Goal: Task Accomplishment & Management: Use online tool/utility

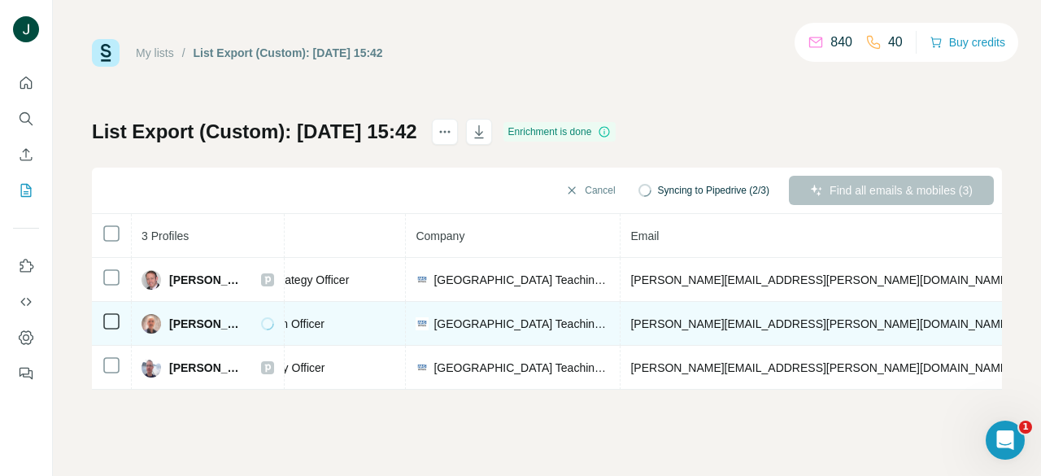
drag, startPoint x: 395, startPoint y: 321, endPoint x: 622, endPoint y: 321, distance: 227.0
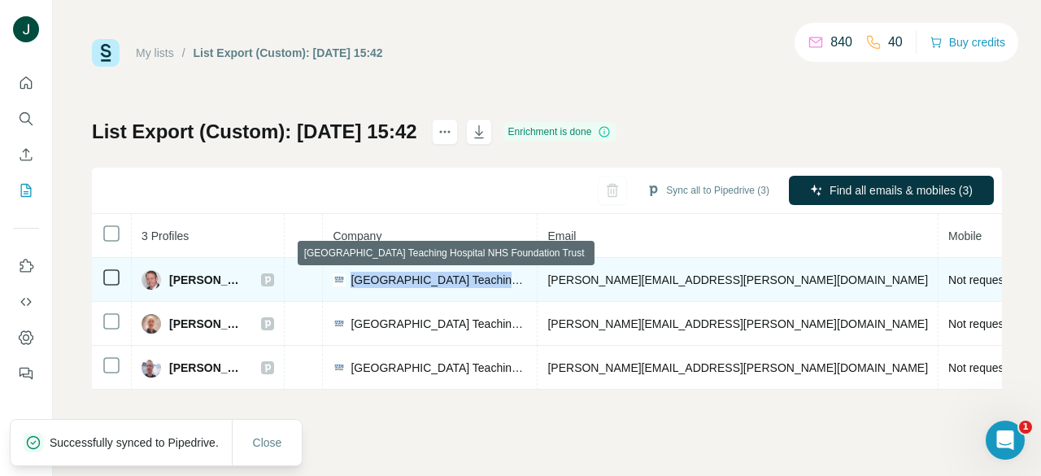
drag, startPoint x: 361, startPoint y: 279, endPoint x: 529, endPoint y: 280, distance: 167.6
click at [527, 280] on span "[GEOGRAPHIC_DATA] Teaching Hospital NHS Foundation Trust" at bounding box center [439, 280] width 177 height 16
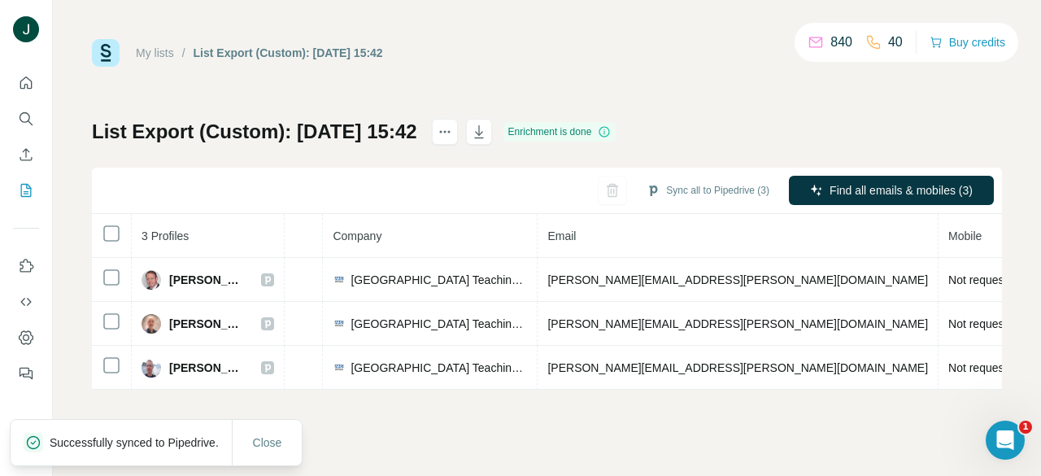
click at [443, 154] on div "List Export (Custom): [DATE] 15:42 Enrichment is done Sync all to Pipedrive (3)…" at bounding box center [547, 254] width 910 height 271
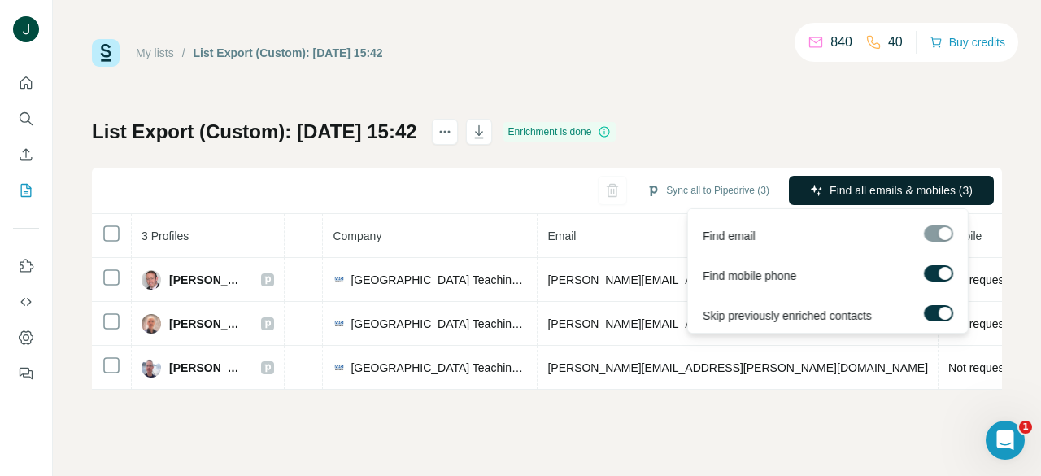
click at [839, 198] on span "Find all emails & mobiles (3)" at bounding box center [901, 190] width 143 height 16
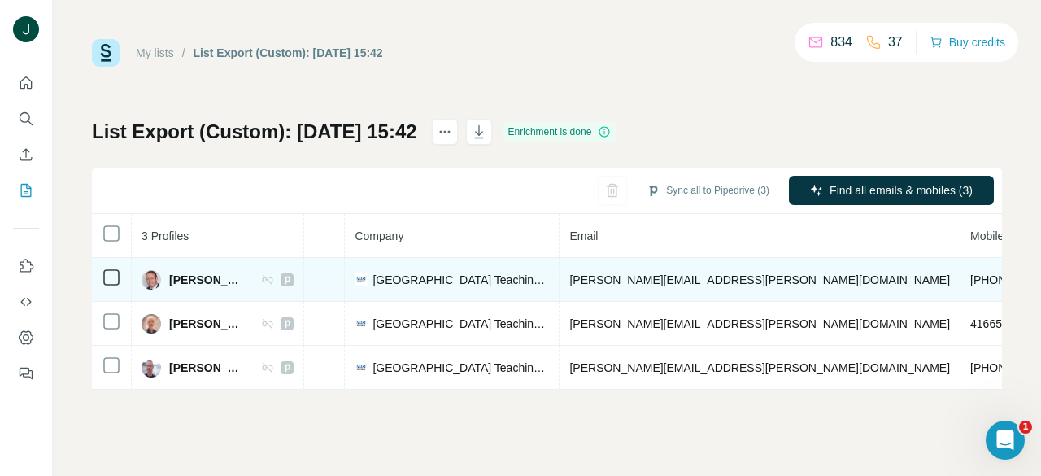
drag, startPoint x: 525, startPoint y: 300, endPoint x: 428, endPoint y: 299, distance: 96.8
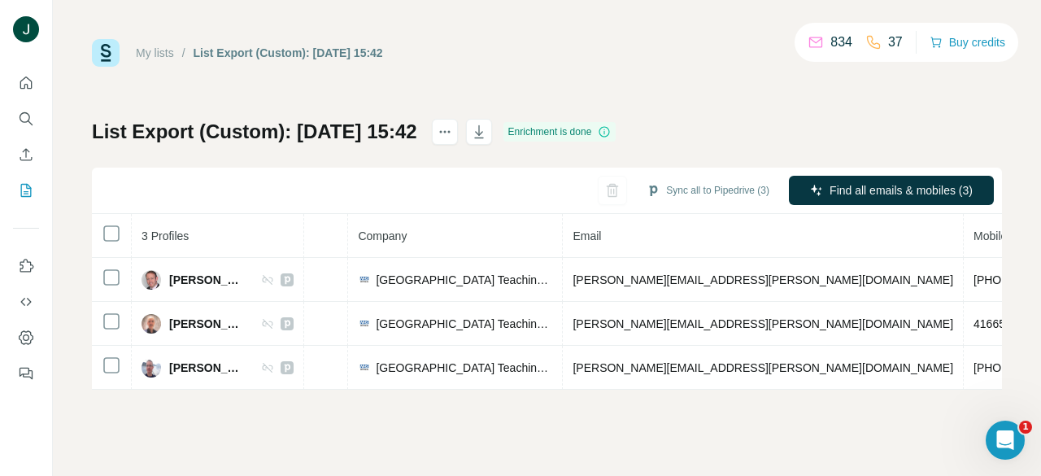
click at [712, 177] on div "Sync all to Pipedrive (3)" at bounding box center [708, 190] width 146 height 29
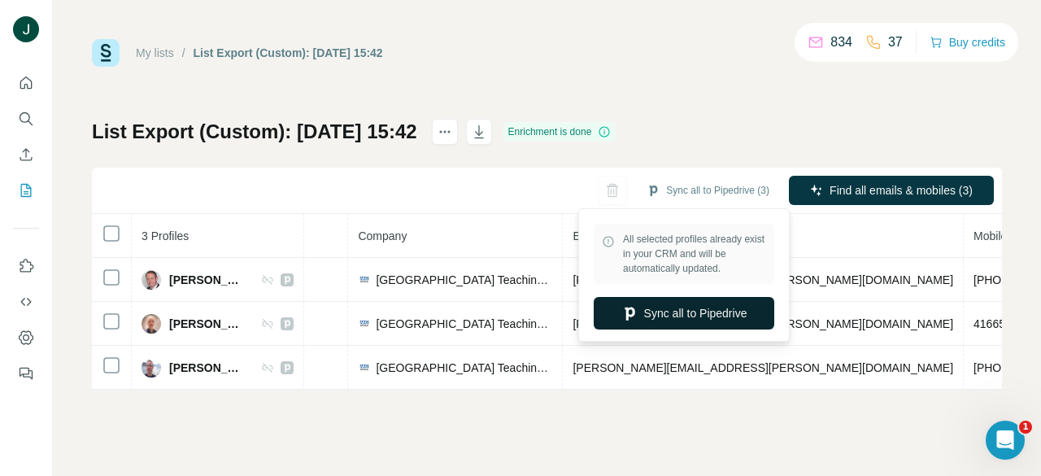
click at [672, 317] on button "Sync all to Pipedrive" at bounding box center [684, 313] width 181 height 33
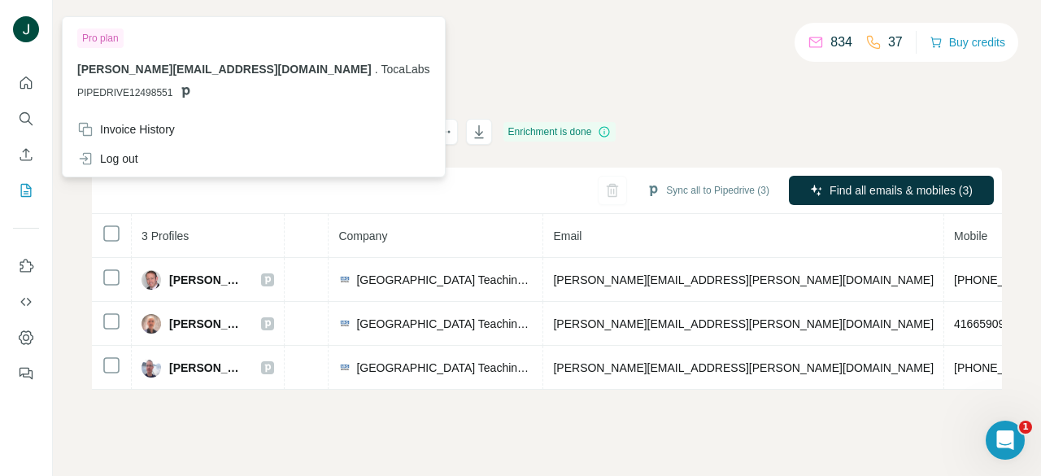
click at [33, 24] on img at bounding box center [26, 29] width 26 height 26
click at [15, 24] on img at bounding box center [26, 29] width 26 height 26
click at [32, 88] on icon "Quick start" at bounding box center [26, 82] width 12 height 12
